Goal: Task Accomplishment & Management: Manage account settings

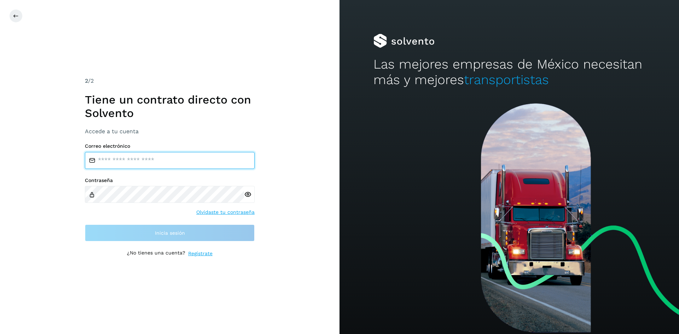
click at [174, 158] on input "email" at bounding box center [170, 160] width 170 height 17
type input "**********"
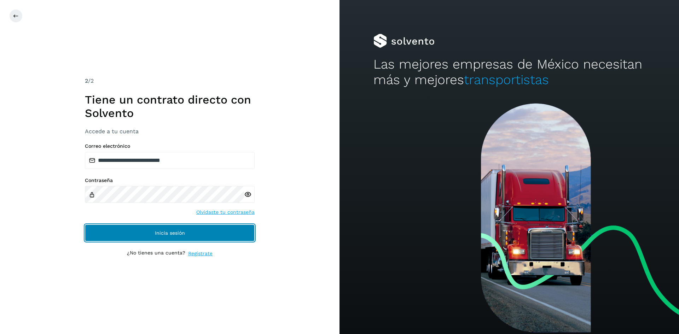
click at [163, 234] on span "Inicia sesión" at bounding box center [170, 232] width 30 height 5
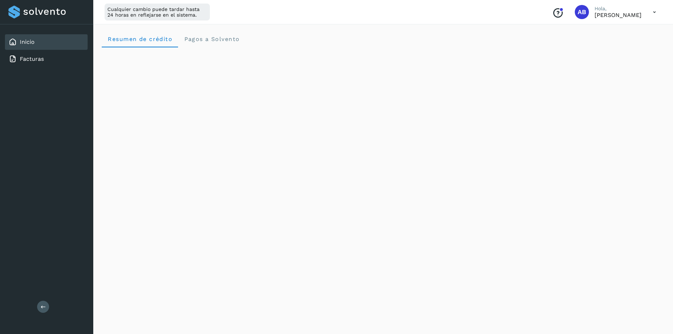
click at [456, 14] on div "Cualquier cambio puede tardar hasta 24 horas en reflejarse en el sistema. Conoc…" at bounding box center [383, 12] width 580 height 24
click at [25, 62] on link "Facturas" at bounding box center [32, 58] width 24 height 7
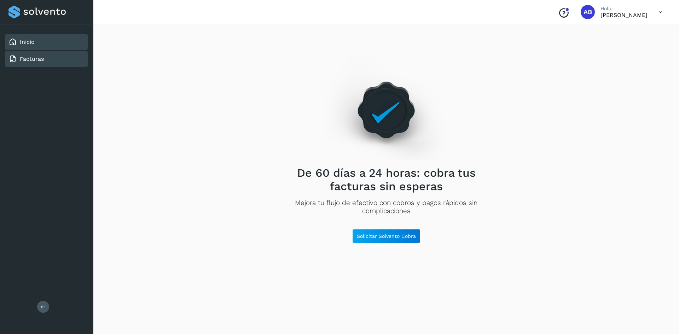
click at [28, 48] on div "Inicio" at bounding box center [46, 42] width 83 height 16
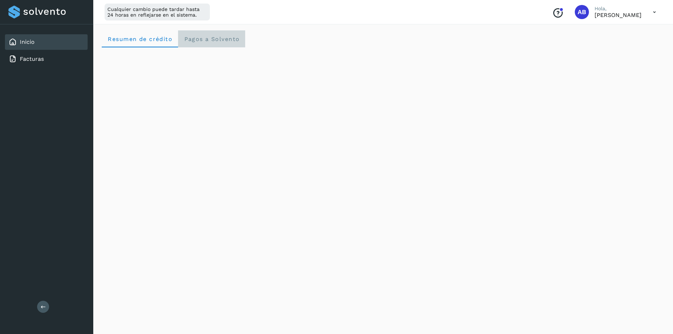
click at [200, 37] on span "Pagos a Solvento" at bounding box center [212, 39] width 56 height 7
click at [42, 302] on button at bounding box center [43, 307] width 12 height 12
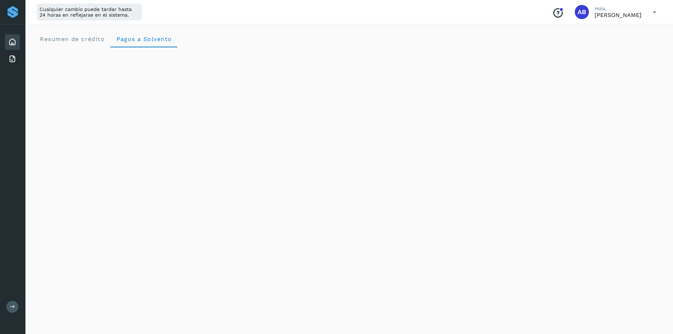
click at [12, 305] on icon at bounding box center [12, 306] width 5 height 5
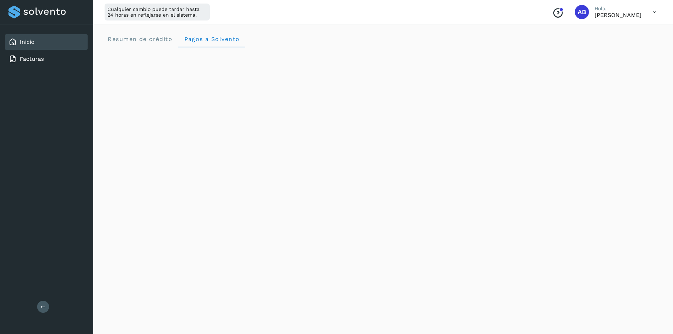
click at [560, 12] on icon "Conoce nuestros beneficios" at bounding box center [557, 12] width 11 height 11
click at [132, 39] on span "Resumen de crédito" at bounding box center [139, 39] width 65 height 7
click at [200, 38] on span "Pagos a Solvento" at bounding box center [212, 39] width 56 height 7
click at [49, 60] on div "Facturas" at bounding box center [46, 59] width 83 height 16
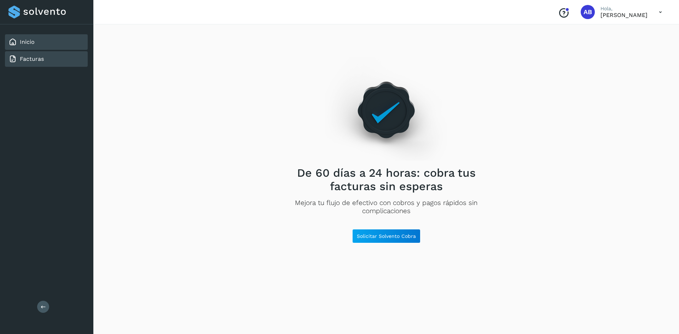
click at [31, 43] on link "Inicio" at bounding box center [27, 42] width 15 height 7
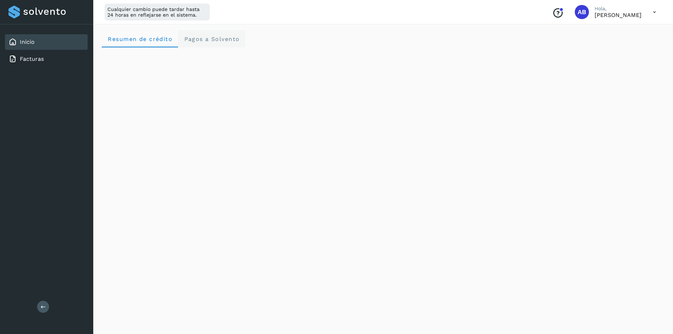
click at [223, 35] on Solvento "Pagos a Solvento" at bounding box center [211, 38] width 67 height 17
click at [658, 11] on icon at bounding box center [655, 12] width 14 height 14
click at [607, 27] on div "Documentación" at bounding box center [620, 31] width 84 height 13
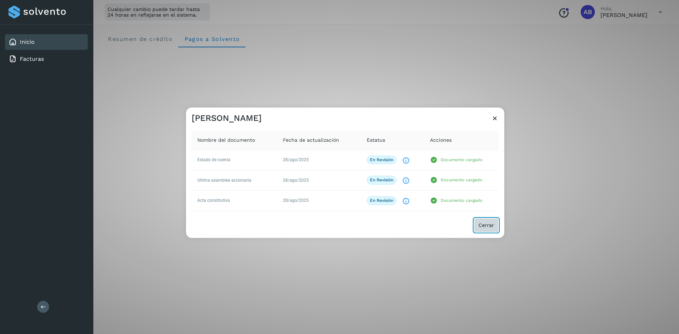
click at [479, 229] on button "Cerrar" at bounding box center [486, 225] width 25 height 14
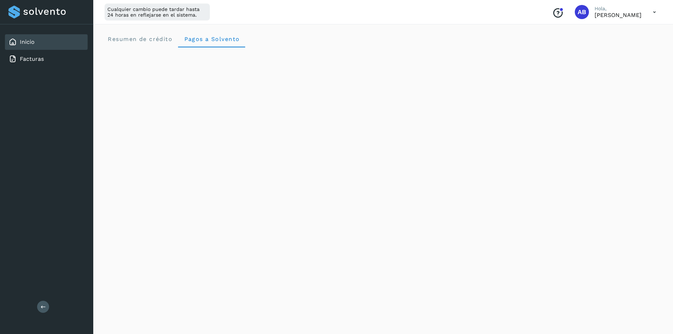
click at [655, 16] on icon at bounding box center [655, 12] width 14 height 14
click at [627, 44] on div "Cerrar sesión" at bounding box center [620, 45] width 84 height 13
click at [53, 57] on div "Facturas" at bounding box center [46, 59] width 83 height 16
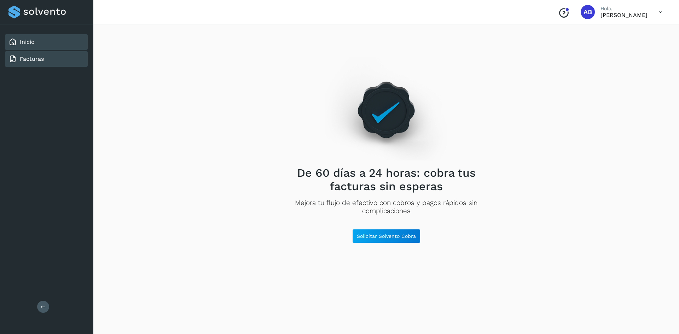
click at [46, 41] on div "Inicio" at bounding box center [46, 42] width 83 height 16
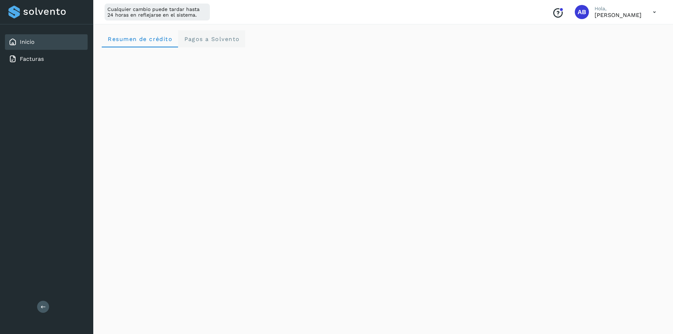
click at [206, 43] on Solvento "Pagos a Solvento" at bounding box center [211, 38] width 67 height 17
click at [653, 14] on icon at bounding box center [655, 12] width 14 height 14
click at [589, 49] on div "Cerrar sesión" at bounding box center [620, 45] width 84 height 13
